Goal: Task Accomplishment & Management: Manage account settings

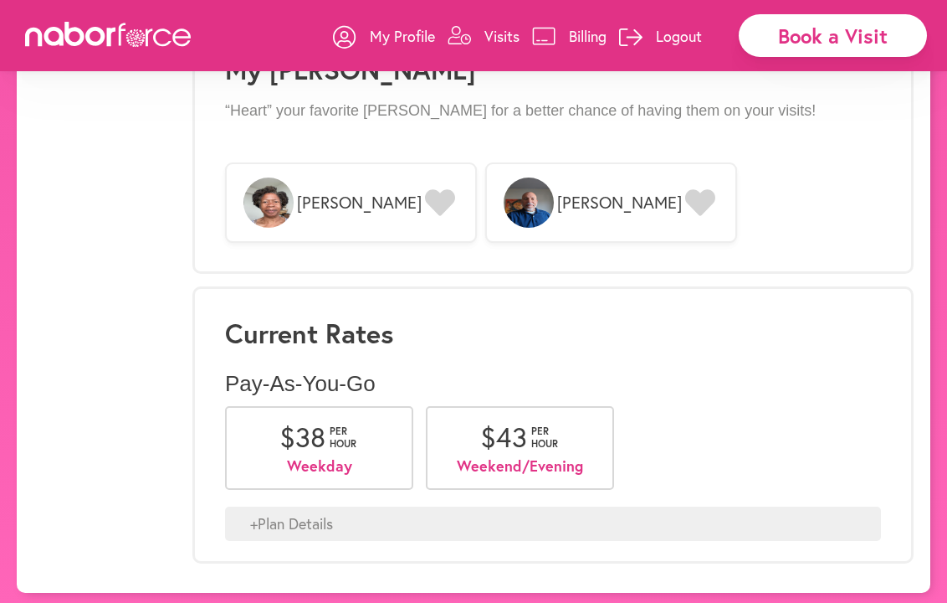
scroll to position [1378, 0]
click at [284, 514] on div "+ Plan Details" at bounding box center [553, 524] width 656 height 35
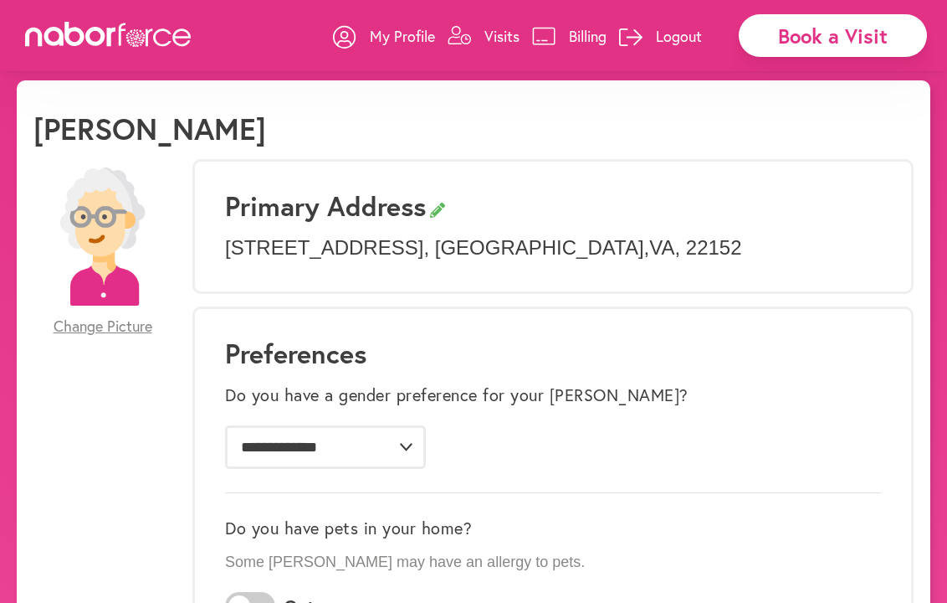
scroll to position [11, 0]
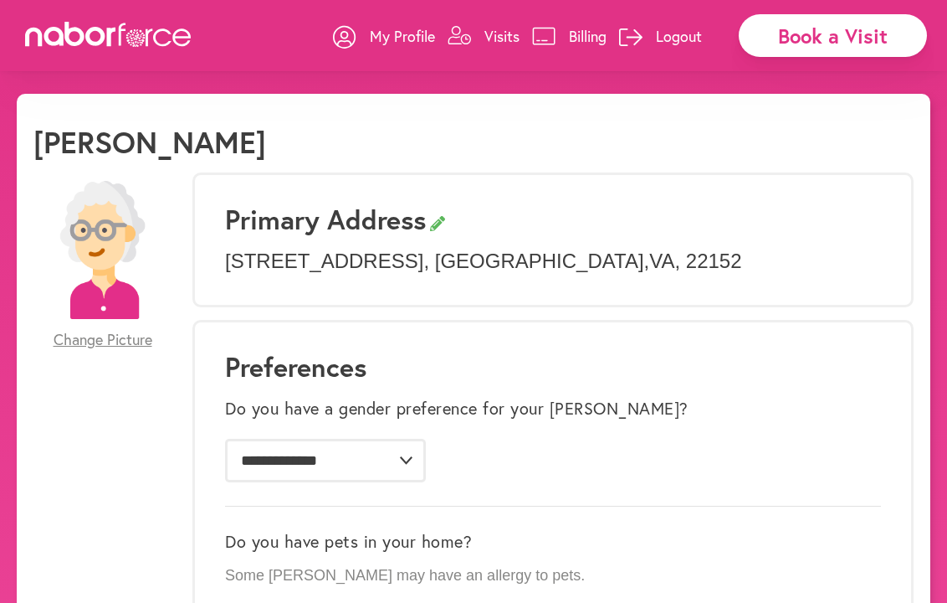
click at [500, 34] on p "Visits" at bounding box center [502, 36] width 35 height 20
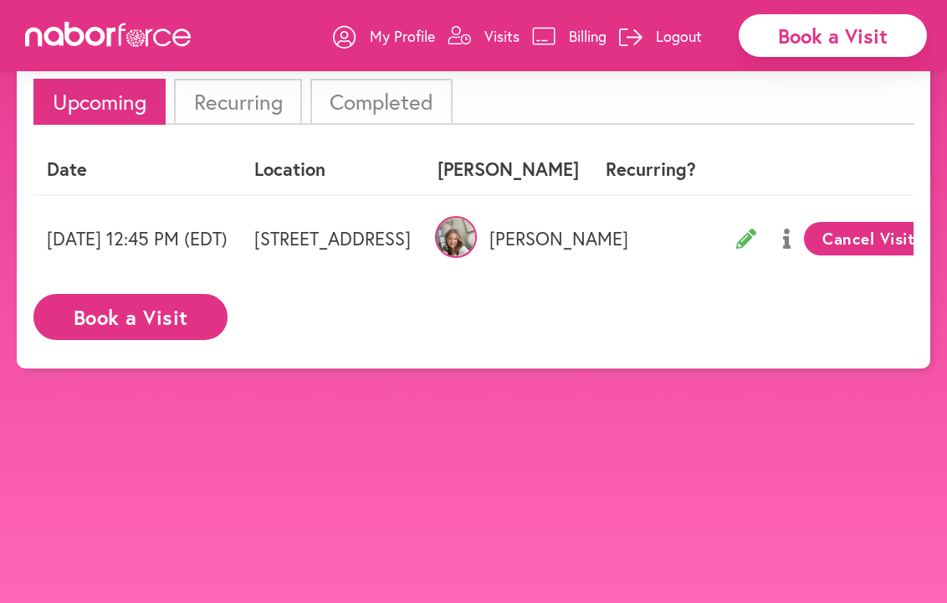
scroll to position [107, 0]
click at [477, 232] on img at bounding box center [456, 237] width 42 height 42
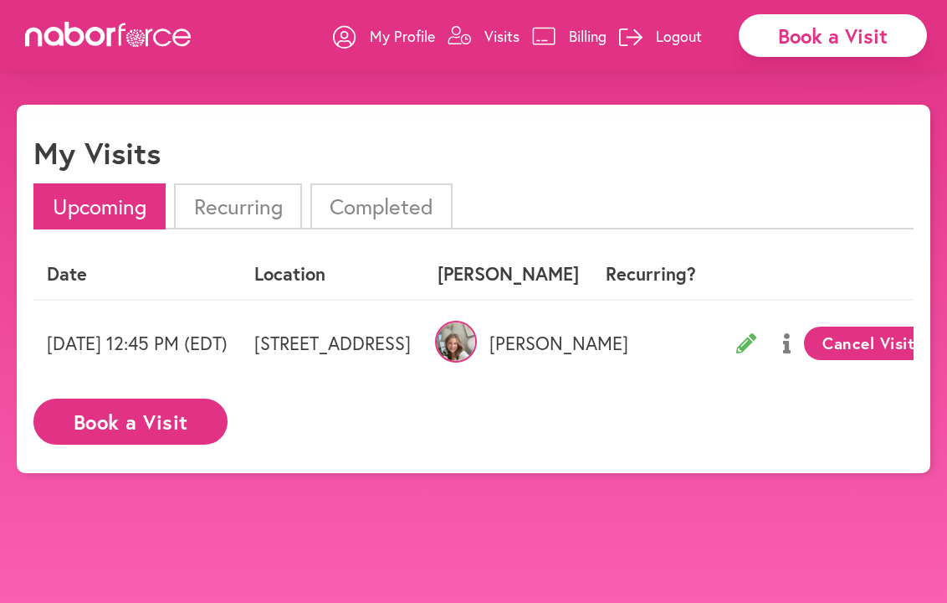
scroll to position [0, 0]
click at [477, 342] on img at bounding box center [456, 342] width 42 height 42
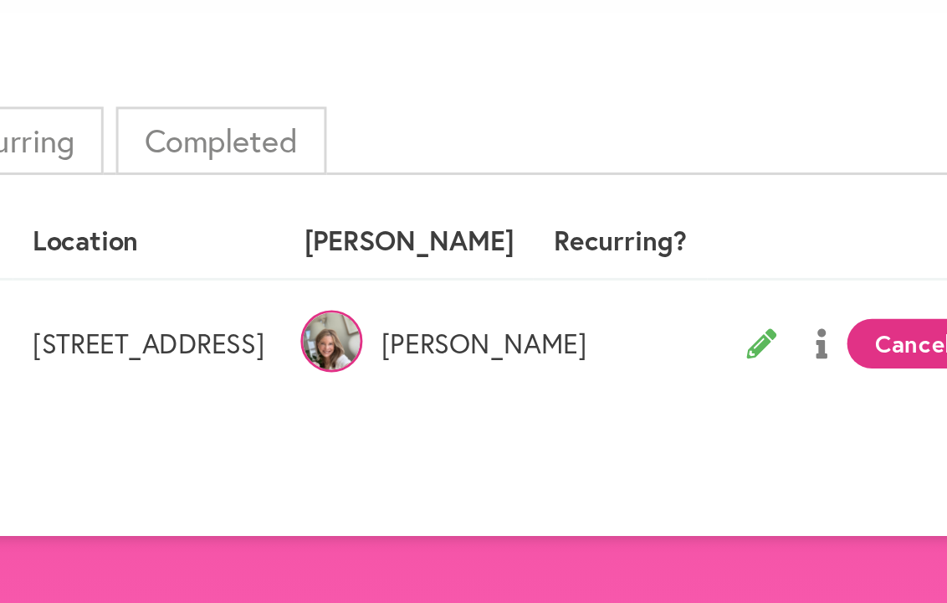
scroll to position [0, 1]
click at [465, 321] on img at bounding box center [455, 342] width 42 height 42
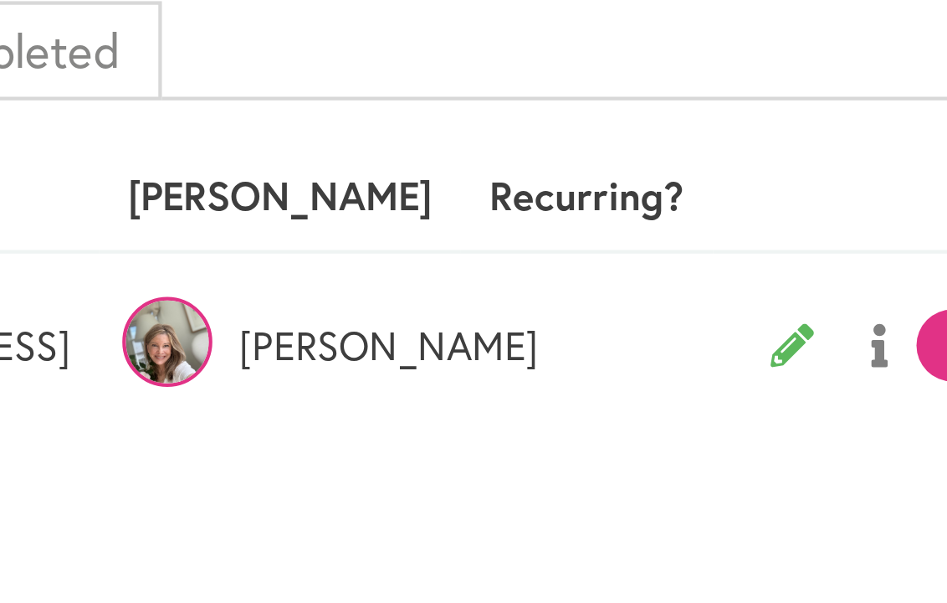
scroll to position [0, 0]
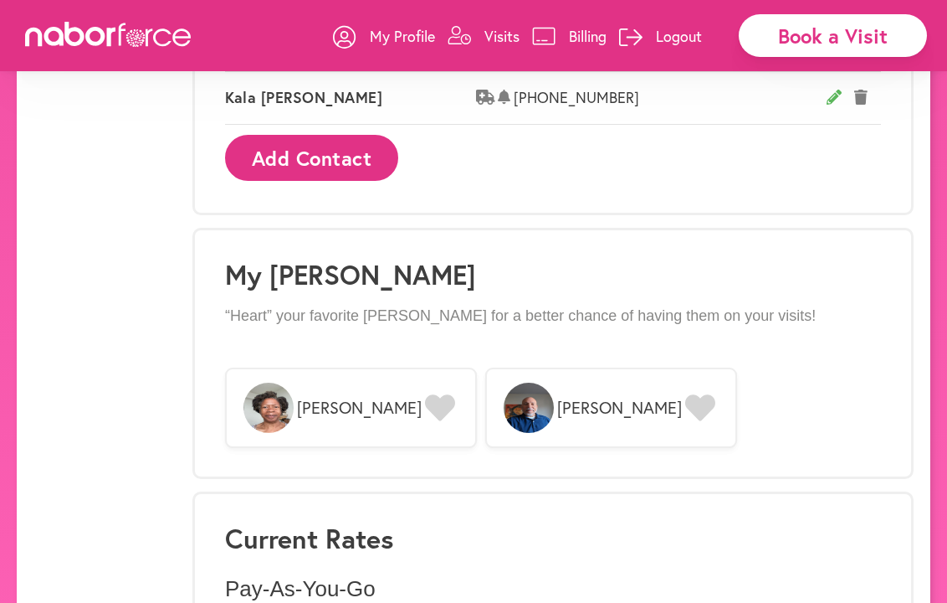
scroll to position [1175, 0]
click at [579, 415] on span "[PERSON_NAME]" at bounding box center [611, 407] width 252 height 80
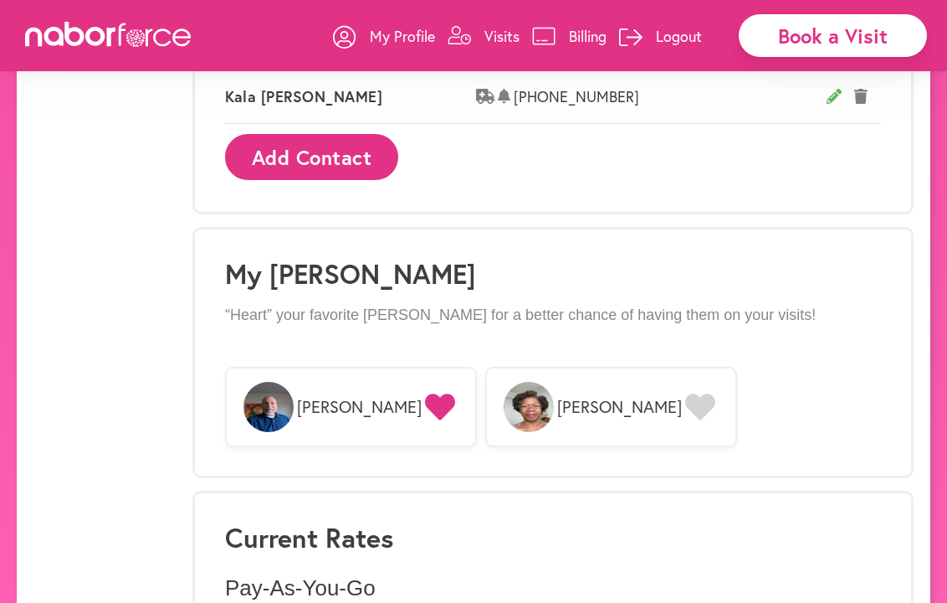
click at [579, 417] on span "[PERSON_NAME]" at bounding box center [611, 407] width 252 height 80
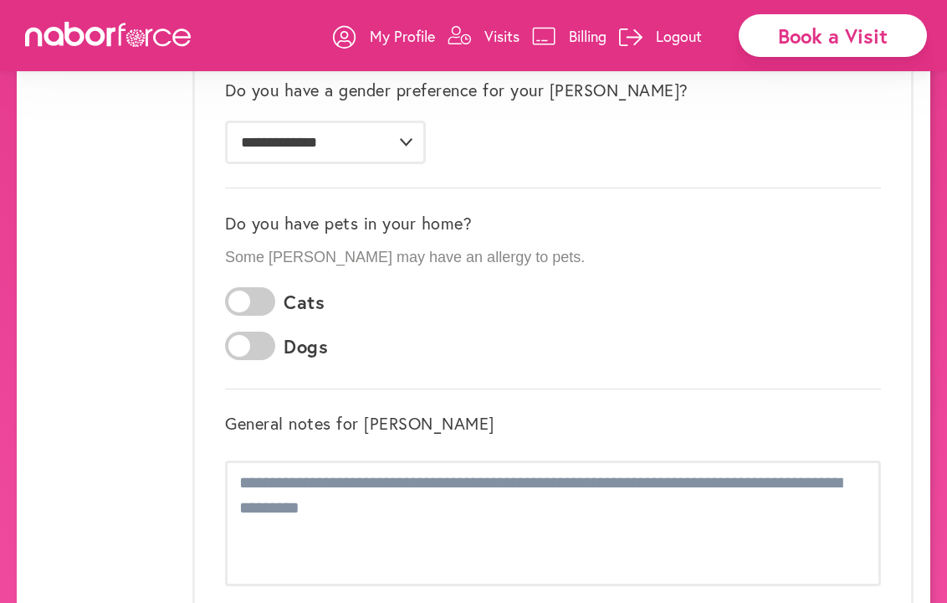
scroll to position [312, 0]
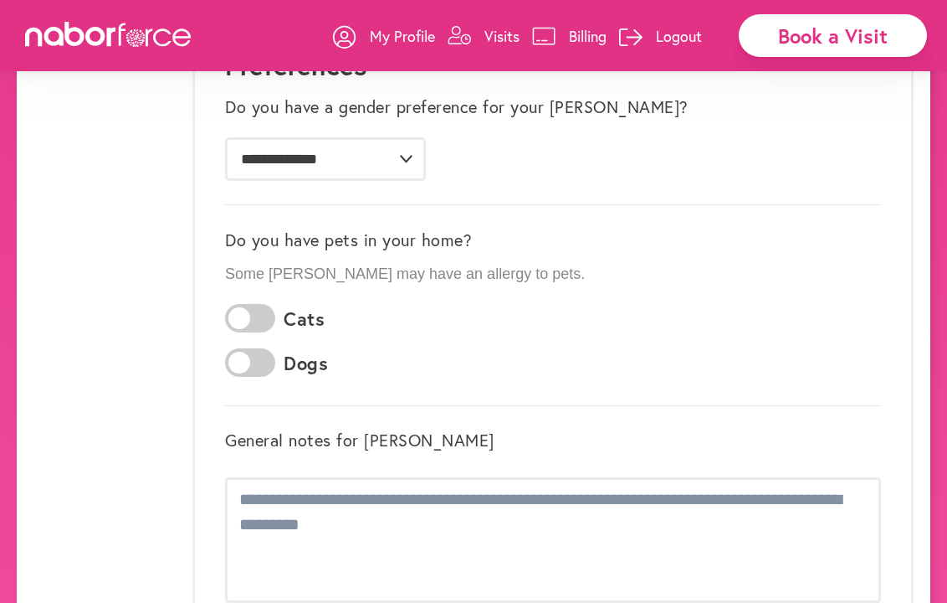
click at [670, 34] on p "Logout" at bounding box center [679, 36] width 46 height 20
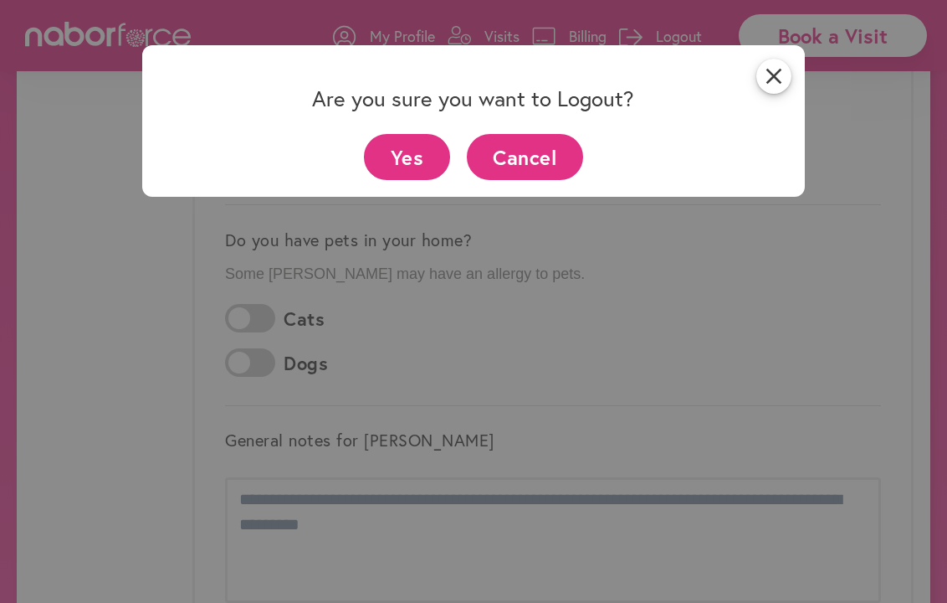
click at [391, 155] on button "Yes" at bounding box center [407, 157] width 86 height 46
